Goal: Information Seeking & Learning: Find specific fact

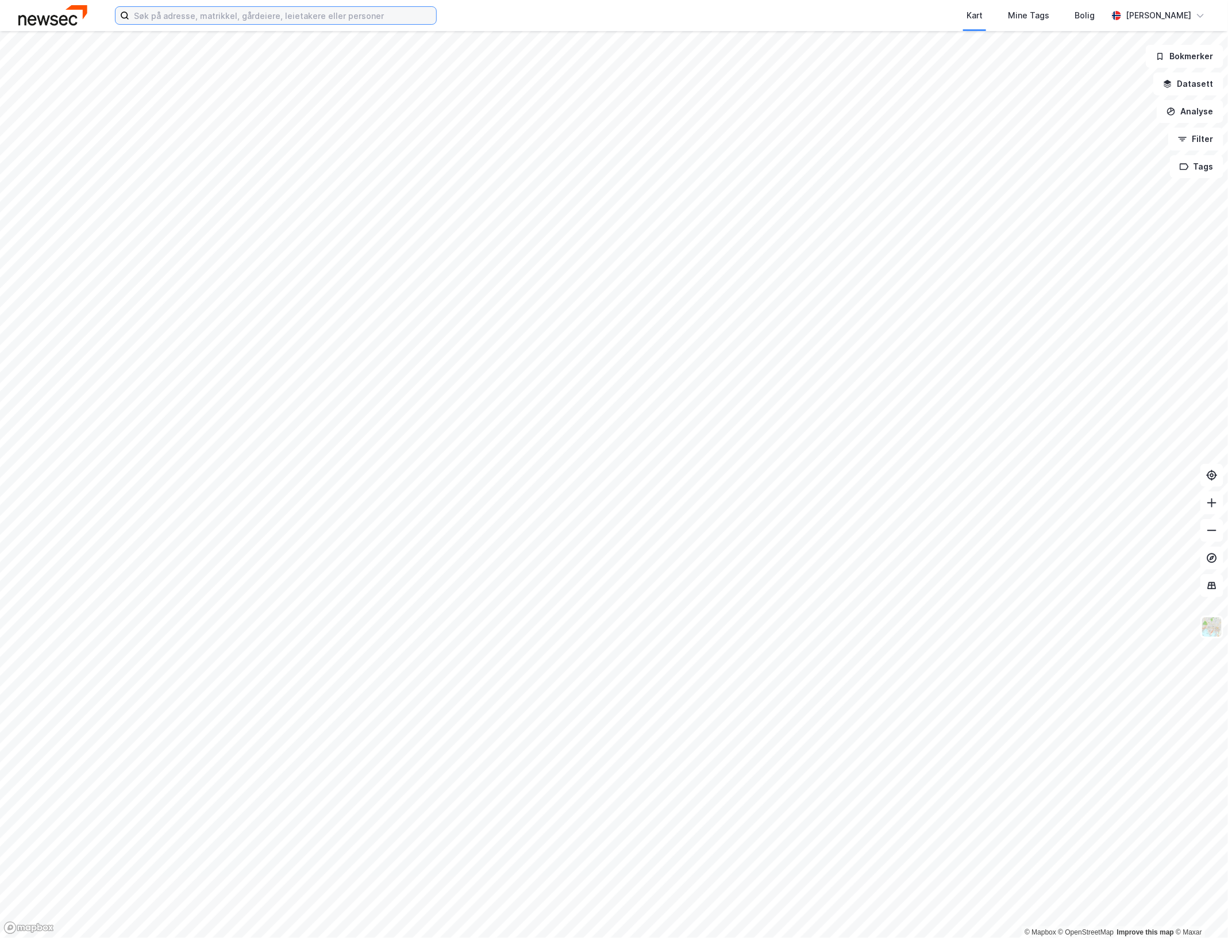
click at [311, 14] on input at bounding box center [282, 15] width 307 height 17
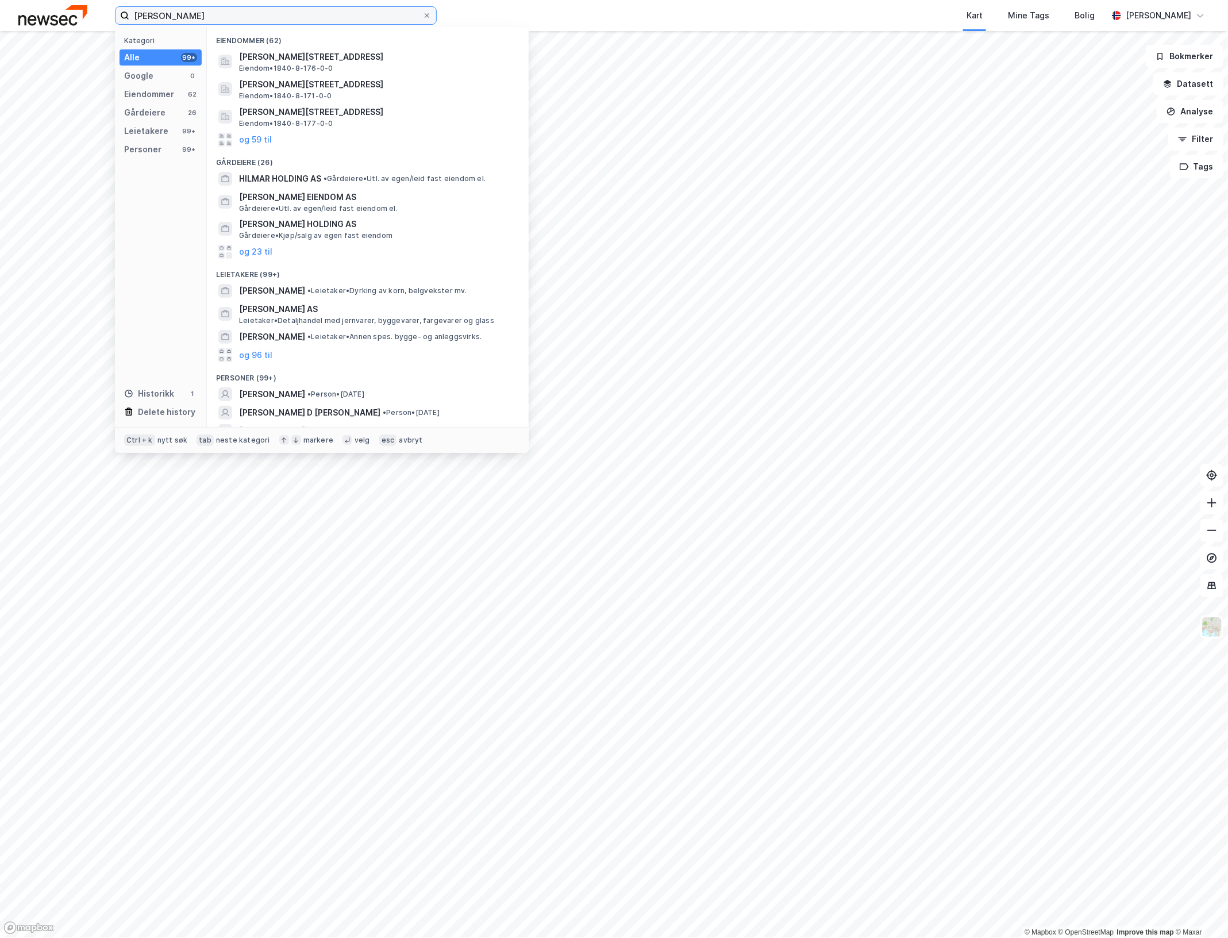
type input "[PERSON_NAME]"
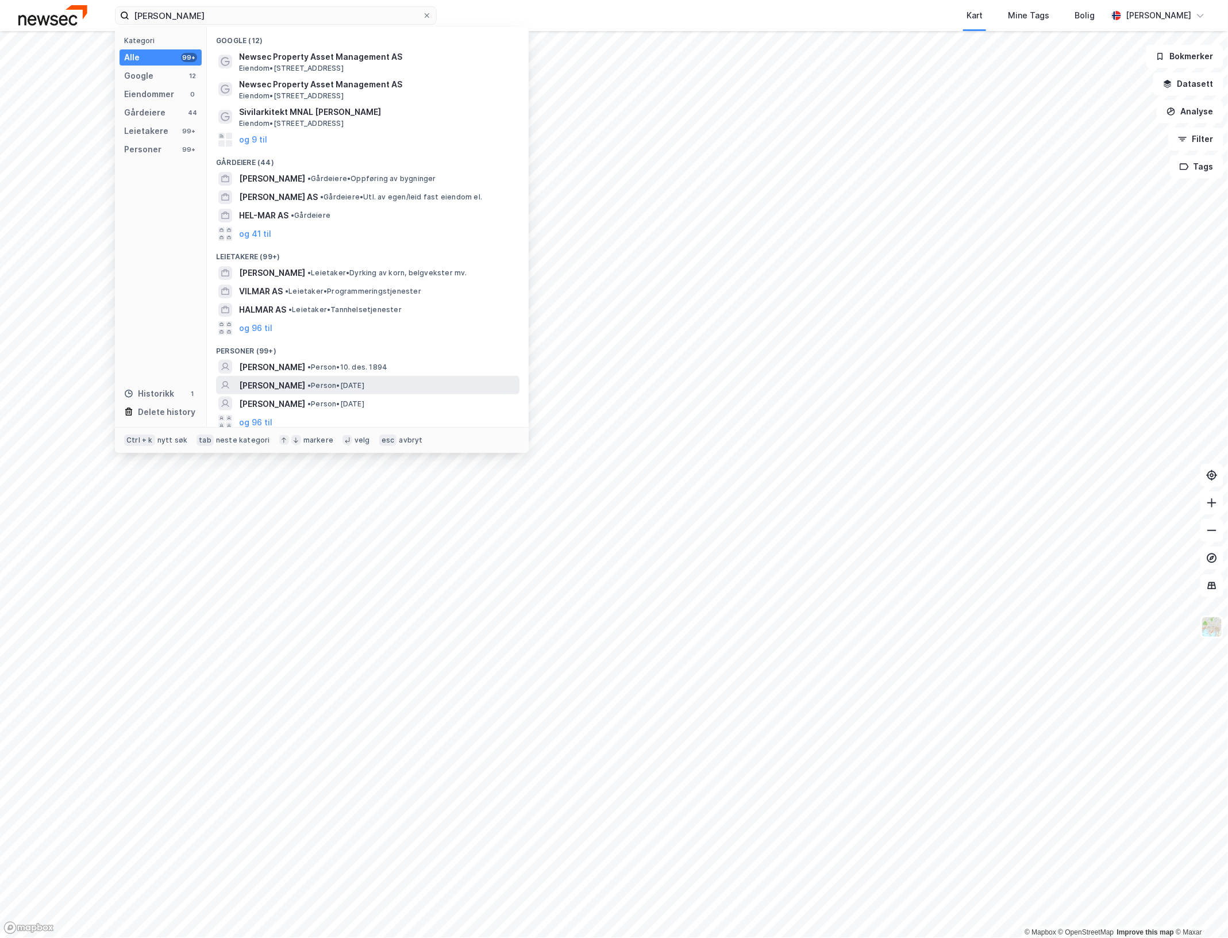
click at [409, 379] on div "[PERSON_NAME] • Person • [DATE]" at bounding box center [378, 386] width 278 height 14
